Goal: Use online tool/utility: Utilize a website feature to perform a specific function

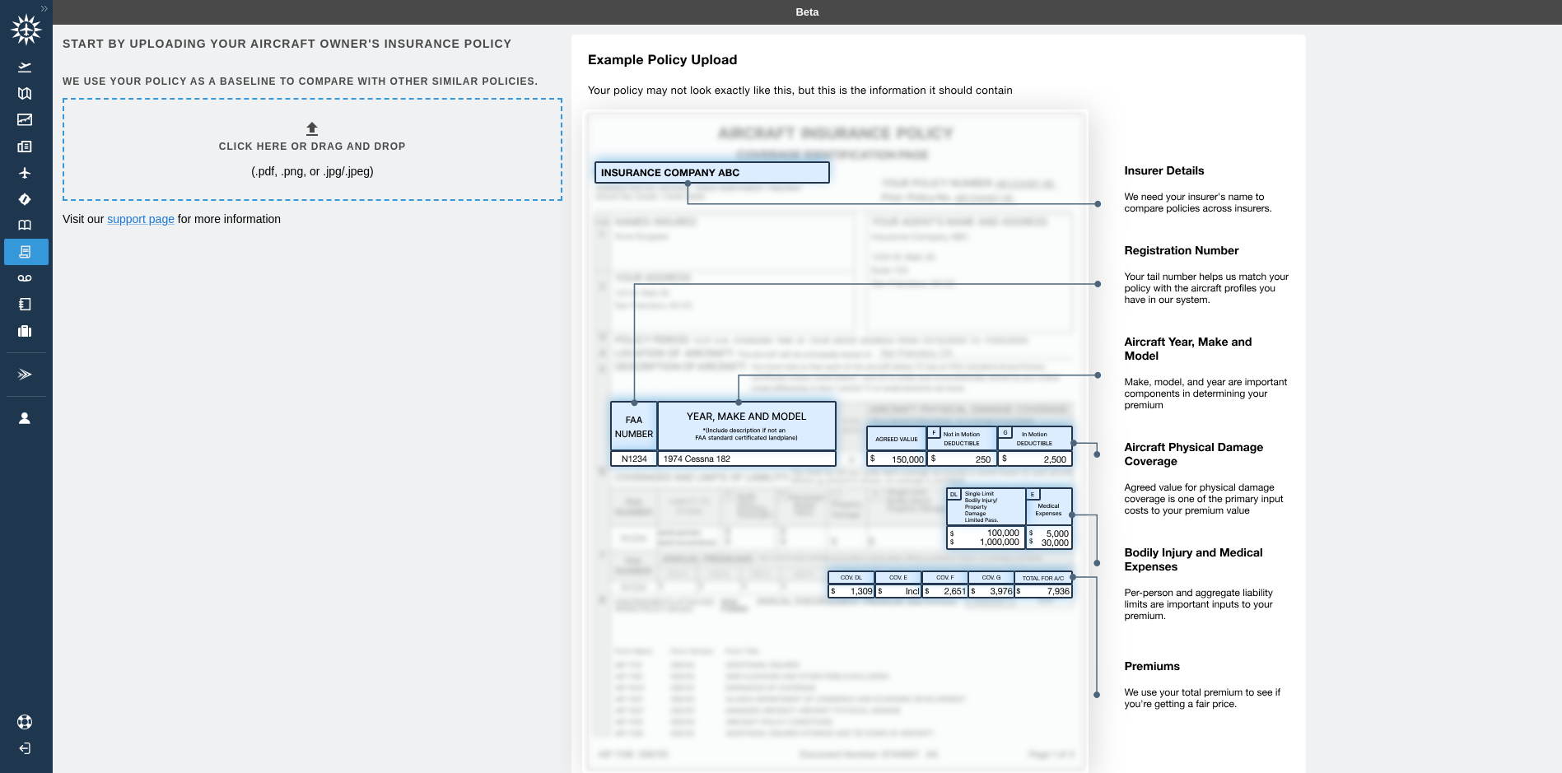
click at [319, 157] on div "Click here or drag and drop (.pdf, .png, or .jpg/.jpeg)" at bounding box center [312, 149] width 187 height 60
click at [324, 177] on p "(.pdf, .png, or .jpg/.jpeg)" at bounding box center [312, 171] width 123 height 16
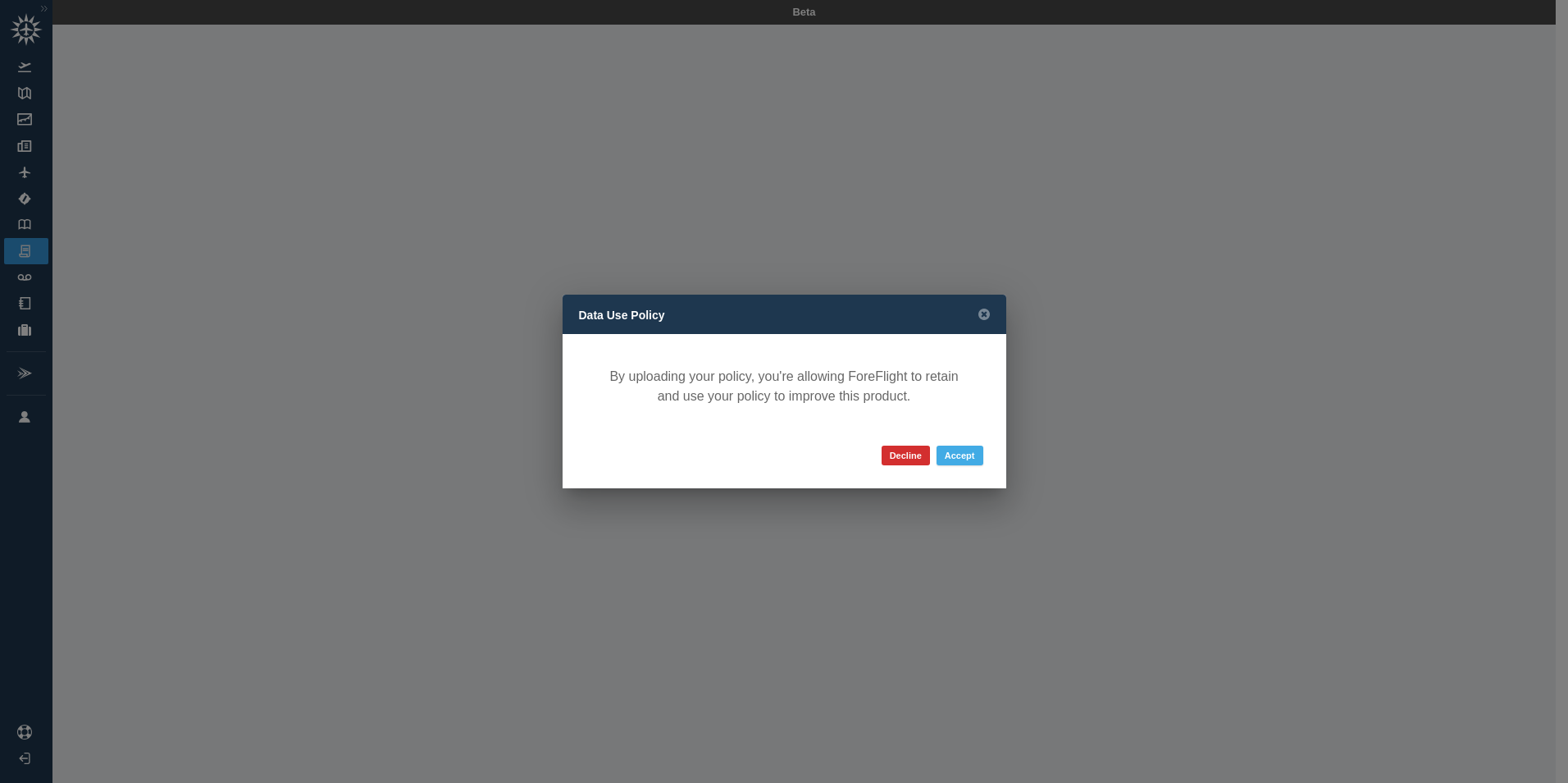
click at [960, 454] on button "Accept" at bounding box center [959, 455] width 47 height 20
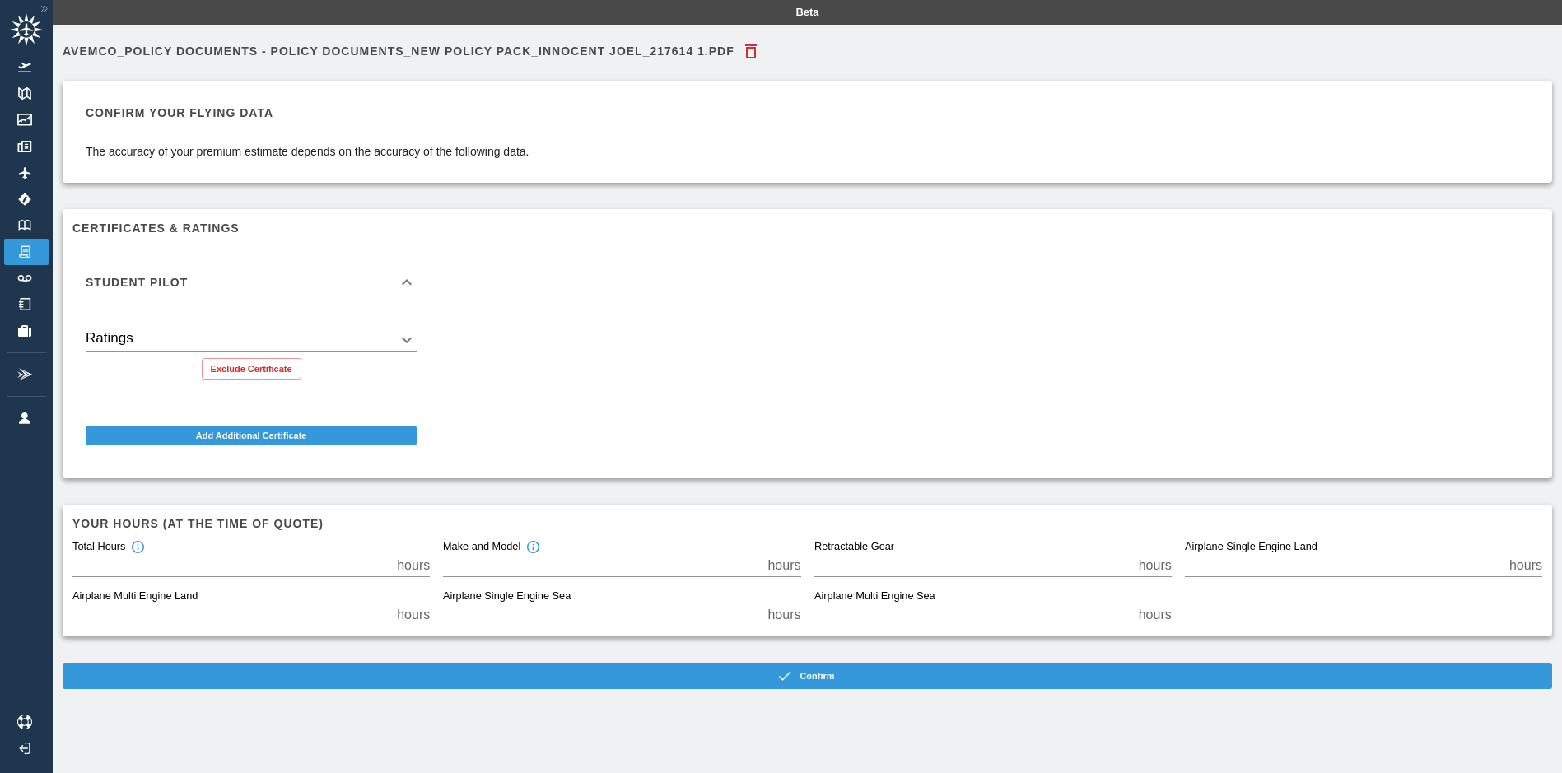
click at [217, 333] on body "Beta Avemco_Policy Documents - Policy Documents_New Policy Pack_INNOCENT JOEL_2…" at bounding box center [781, 386] width 1562 height 773
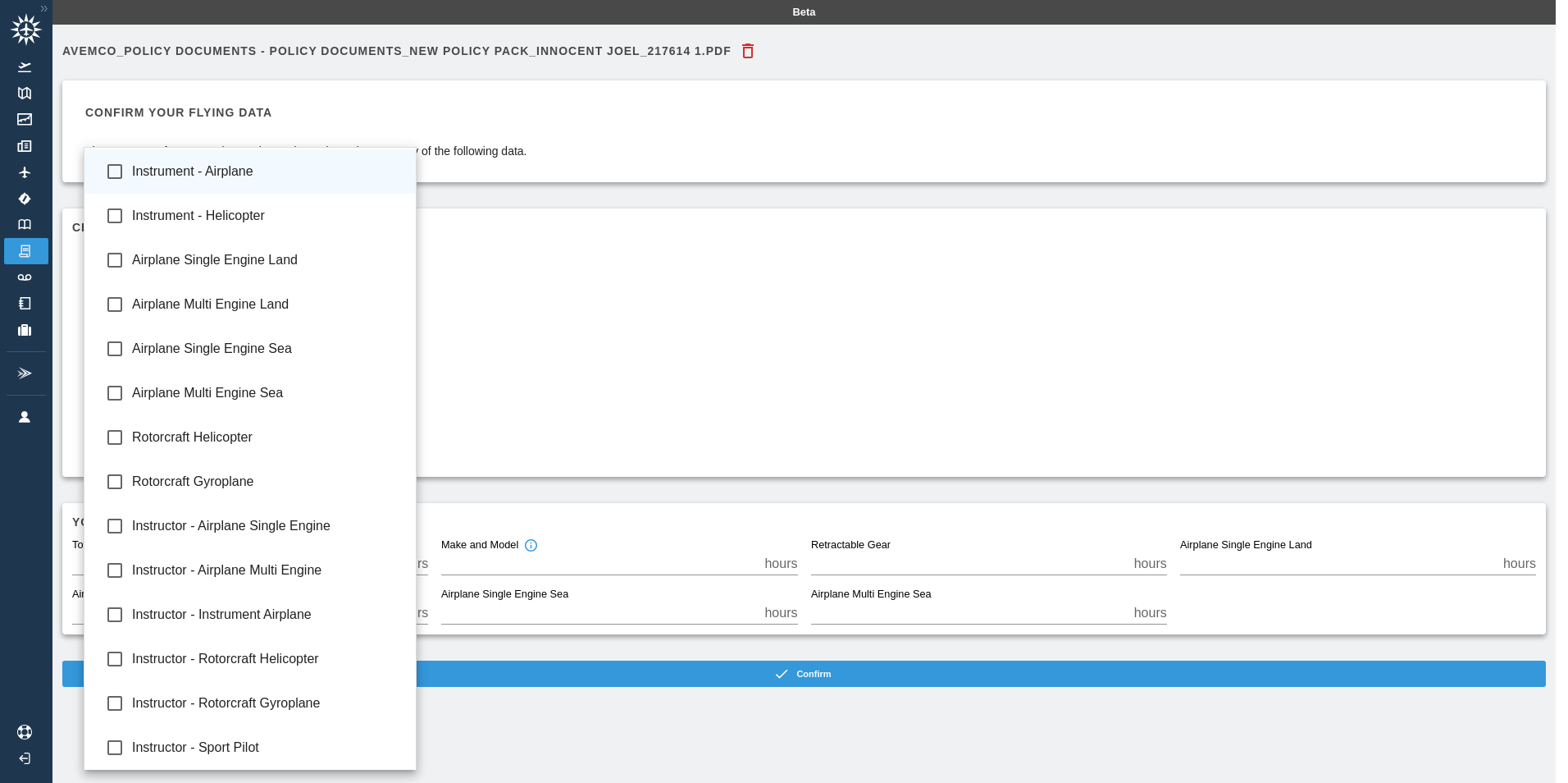
click at [202, 173] on span "Instrument - Airplane" at bounding box center [268, 171] width 271 height 20
type input "**********"
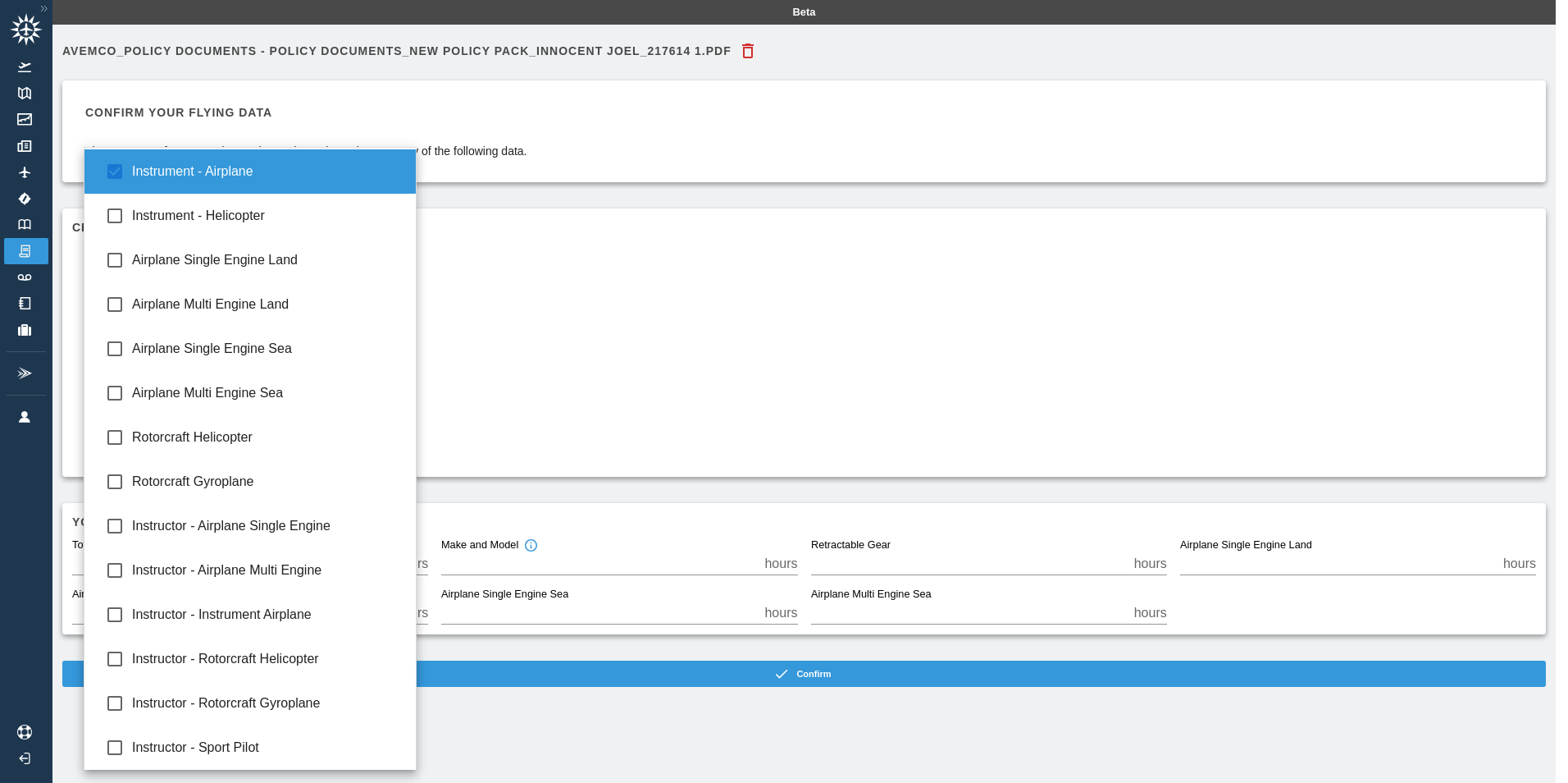
click at [202, 173] on span "Instrument - Airplane" at bounding box center [268, 171] width 271 height 20
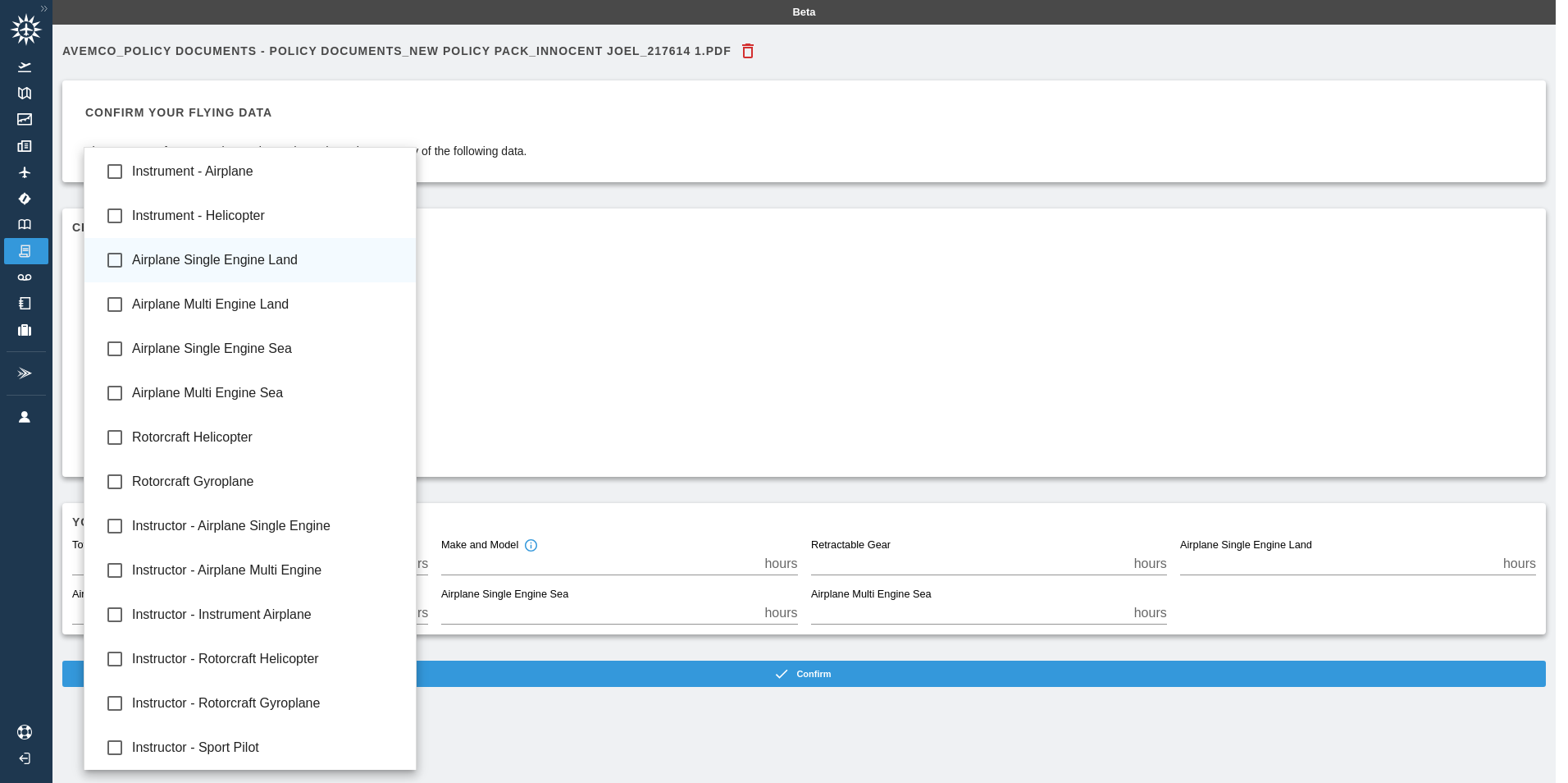
click at [211, 265] on span "Airplane Single Engine Land" at bounding box center [268, 260] width 271 height 20
type input "**********"
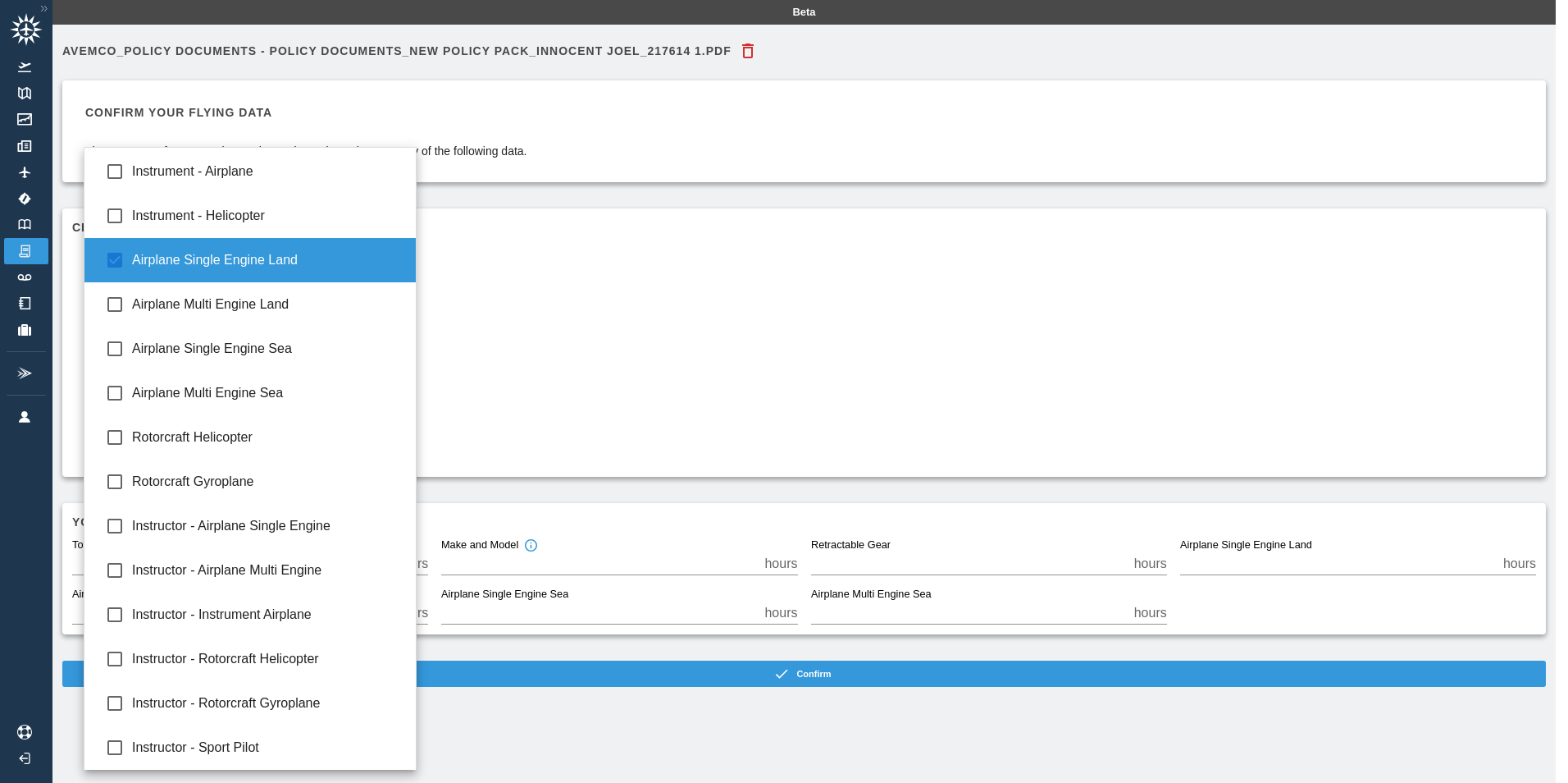
click at [526, 282] on div at bounding box center [784, 392] width 1568 height 783
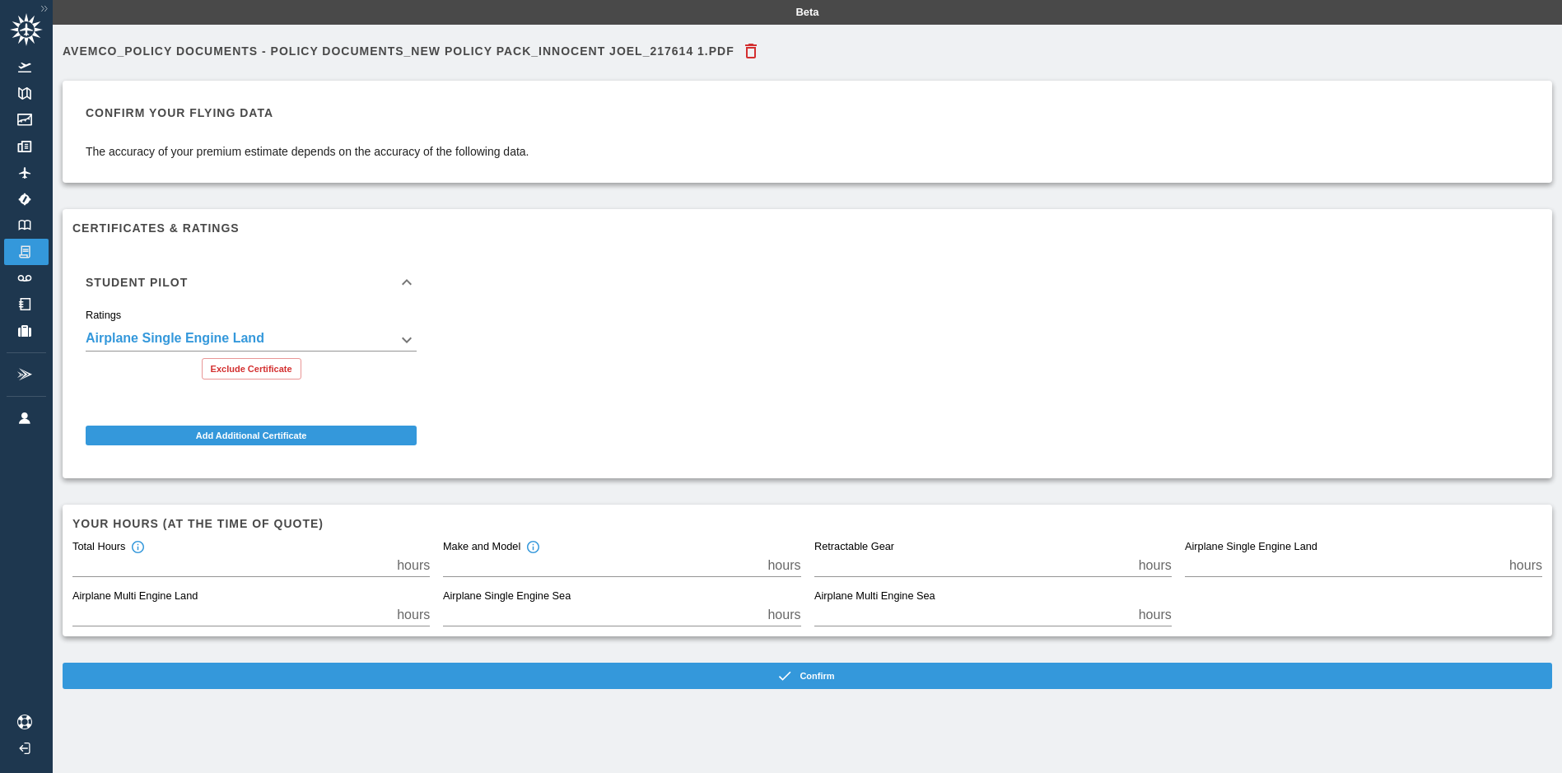
click at [366, 283] on div "Student Pilot" at bounding box center [241, 283] width 311 height 12
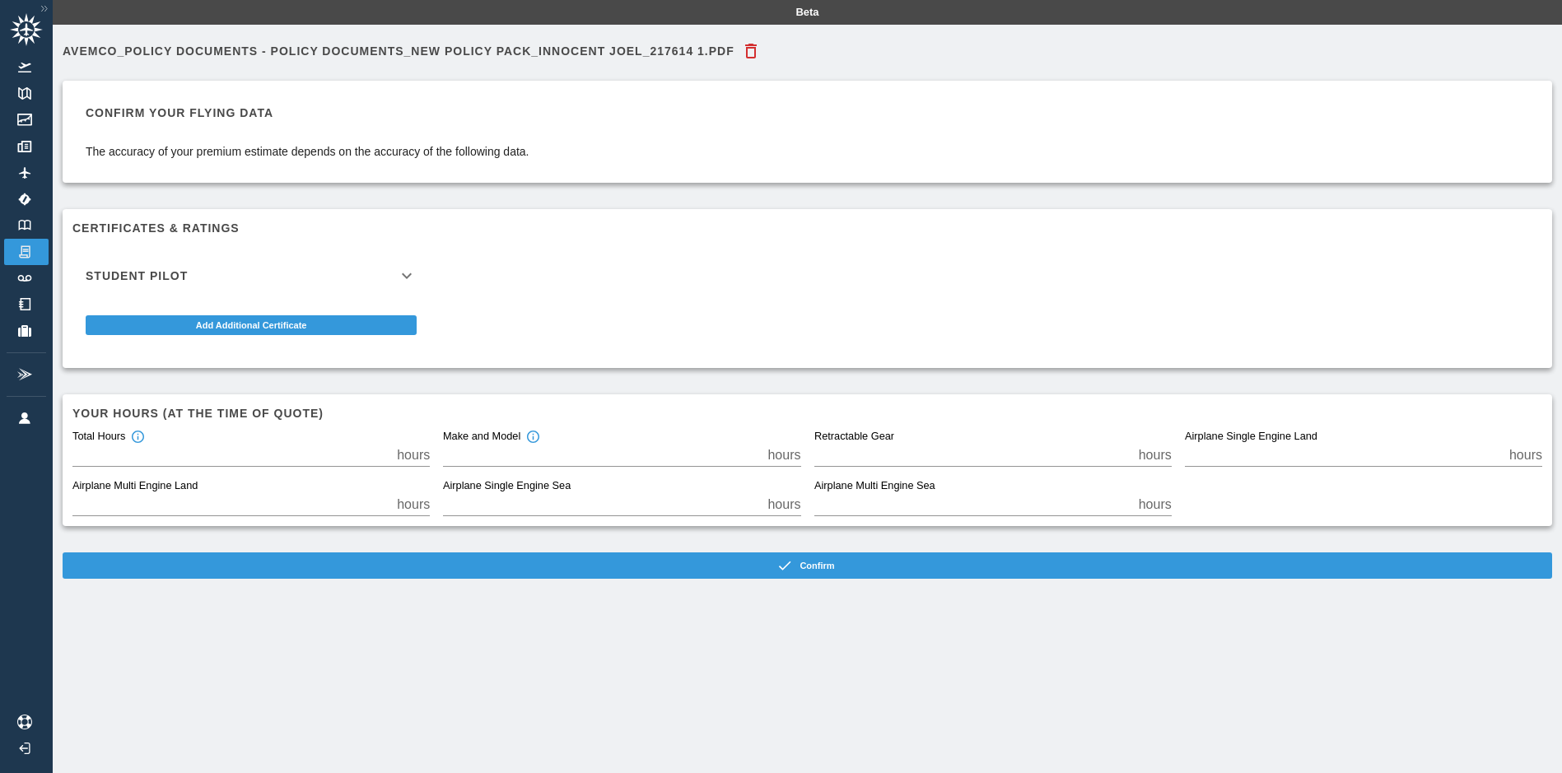
click at [366, 283] on div "Student Pilot" at bounding box center [250, 276] width 357 height 40
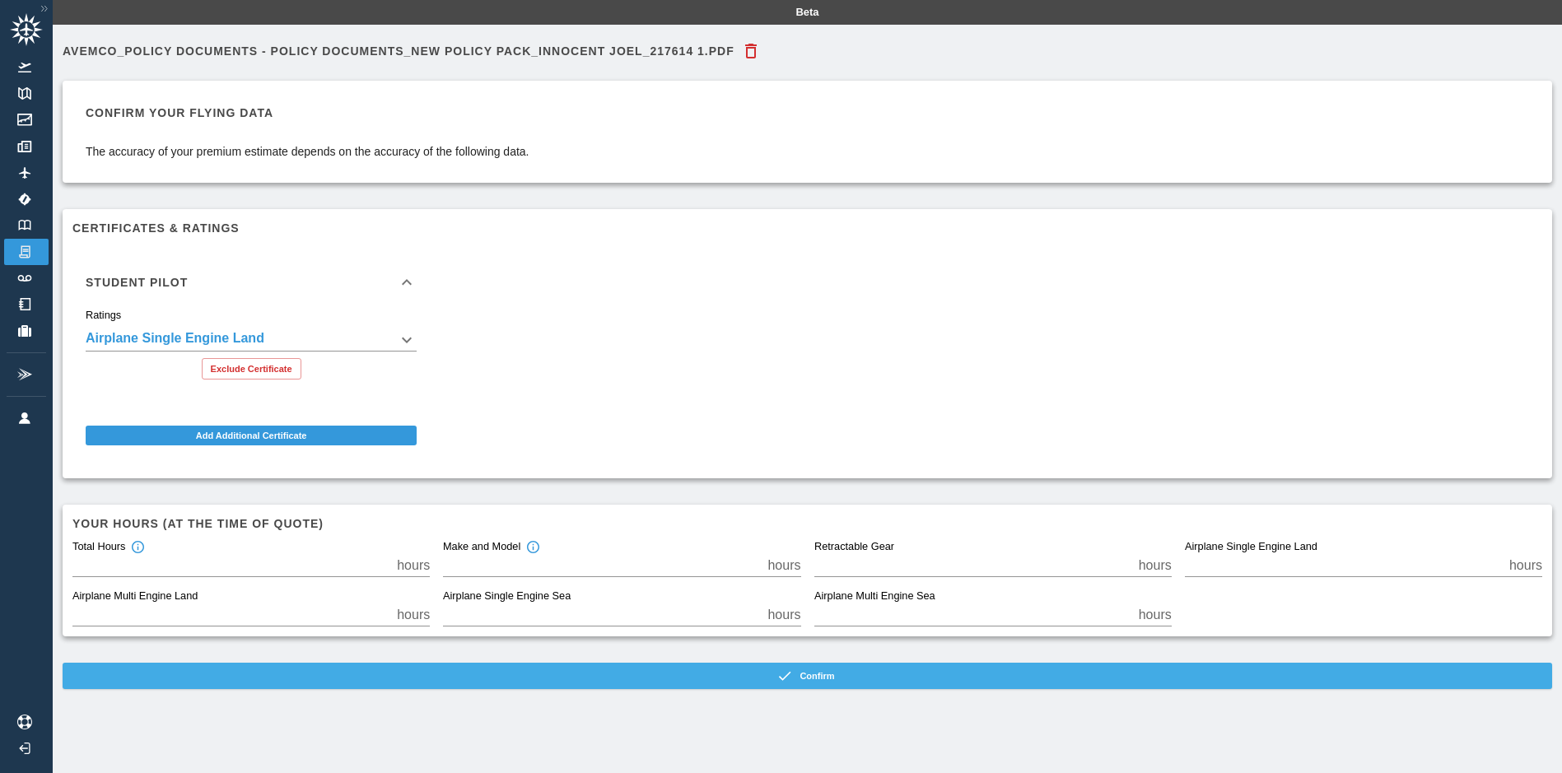
click at [727, 685] on button "Confirm" at bounding box center [808, 676] width 1490 height 26
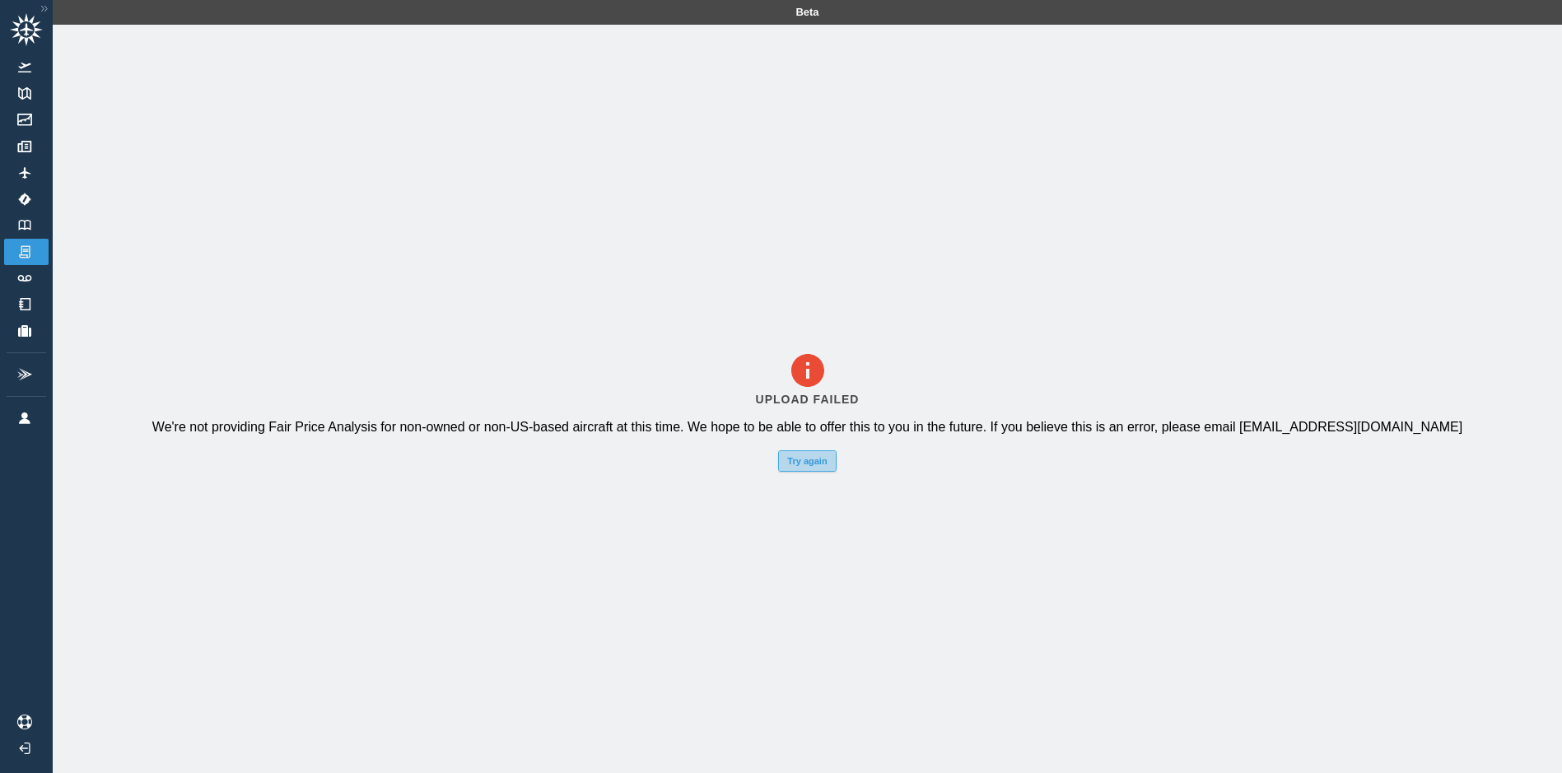
click at [813, 472] on button "Try again" at bounding box center [807, 460] width 58 height 21
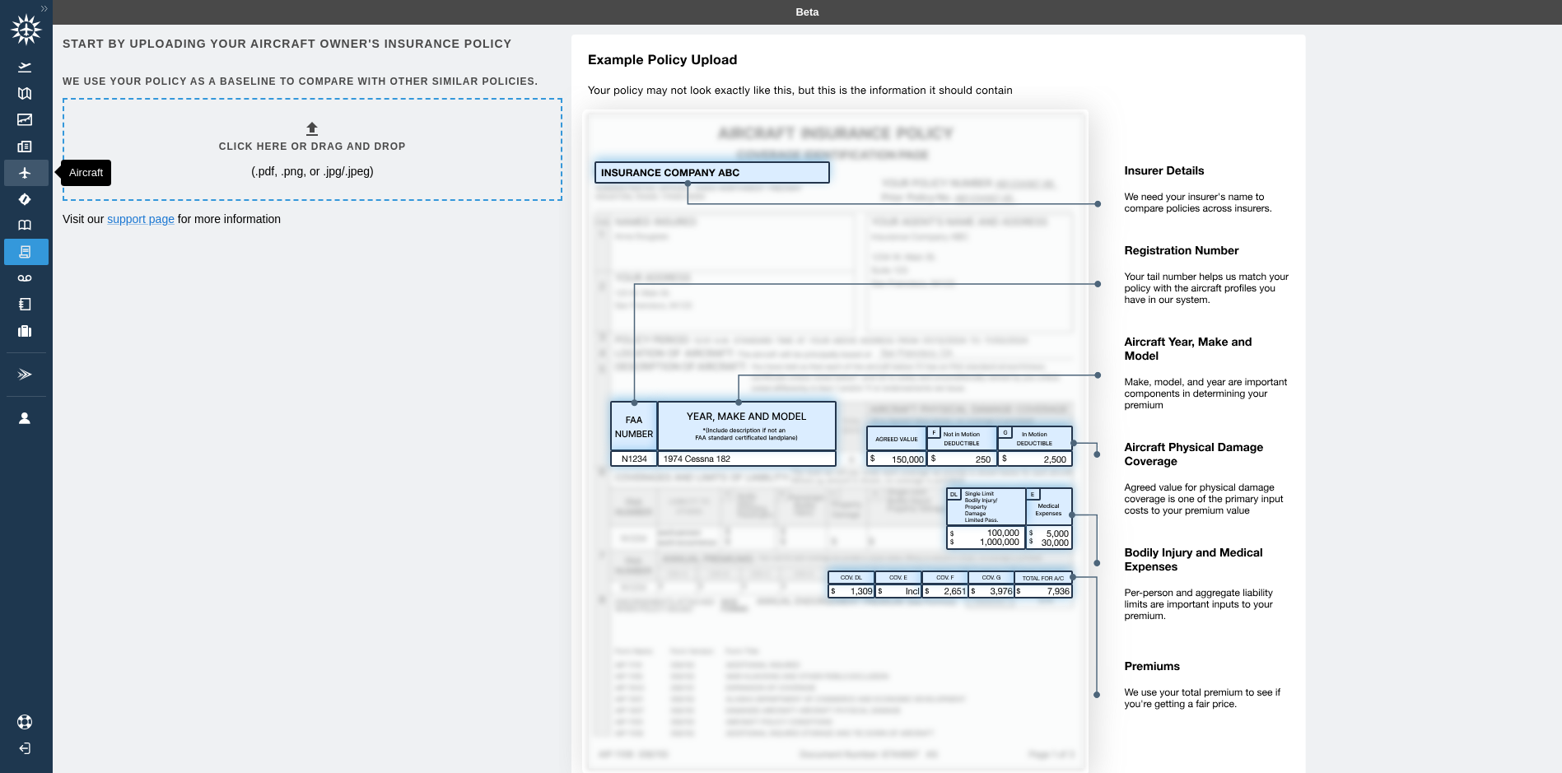
click at [27, 175] on img at bounding box center [25, 173] width 18 height 12
